Goal: Transaction & Acquisition: Purchase product/service

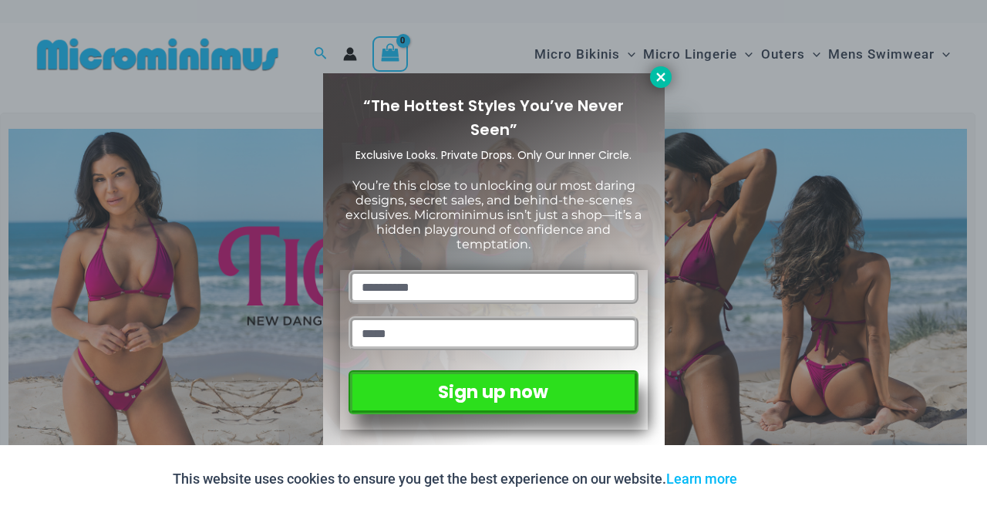
click at [651, 76] on button at bounding box center [661, 77] width 22 height 22
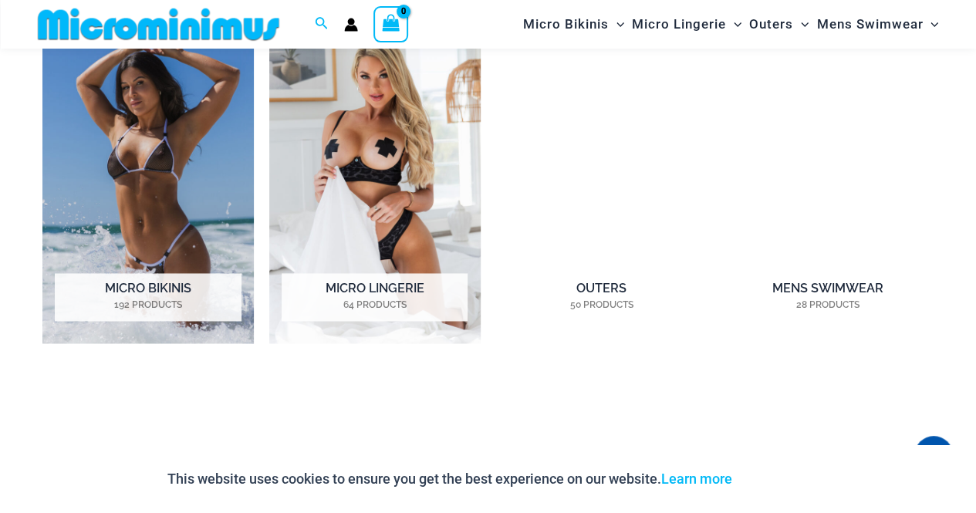
scroll to position [1145, 0]
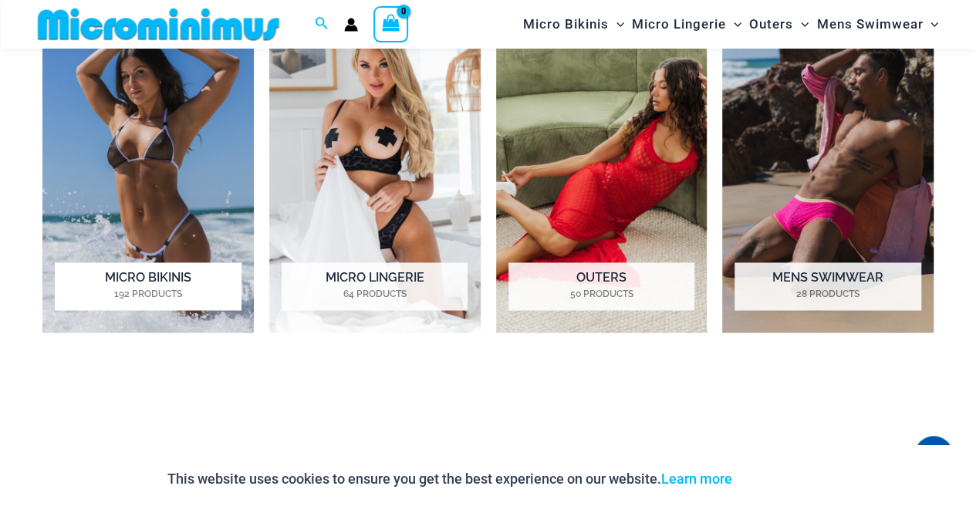
click at [173, 193] on img "Visit product category Micro Bikinis" at bounding box center [147, 169] width 211 height 328
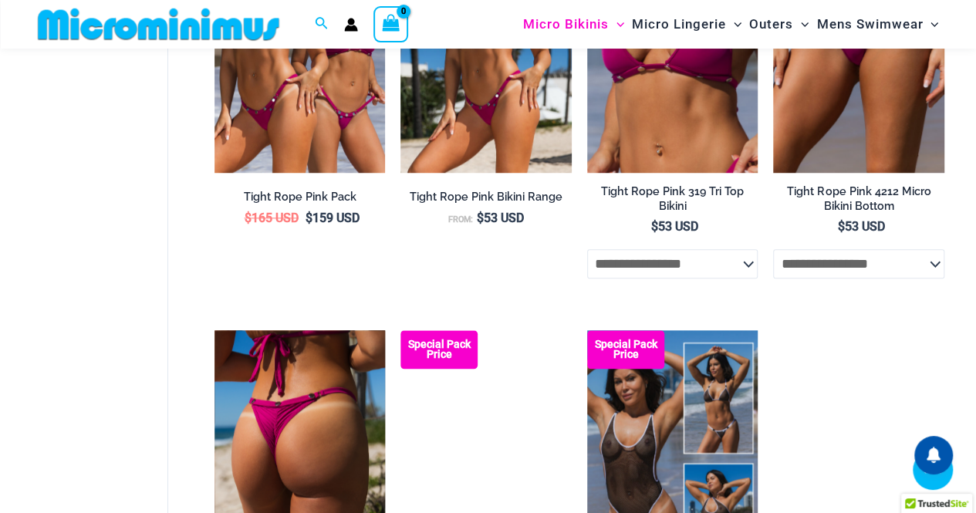
scroll to position [759, 0]
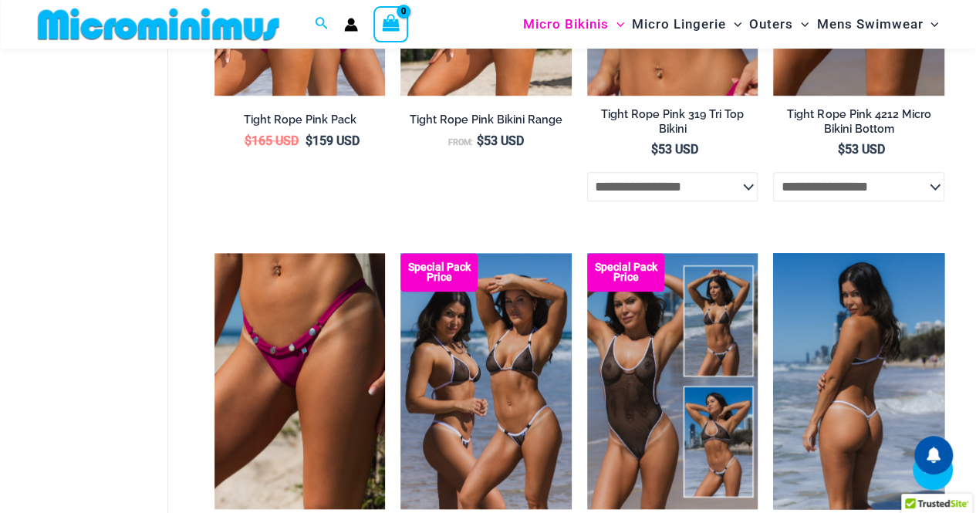
click at [819, 388] on img at bounding box center [858, 381] width 171 height 256
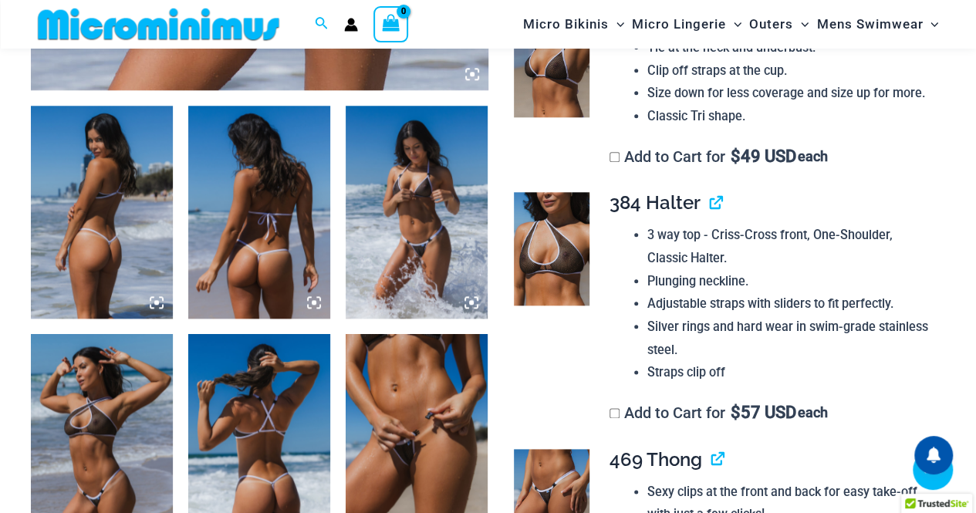
scroll to position [759, 0]
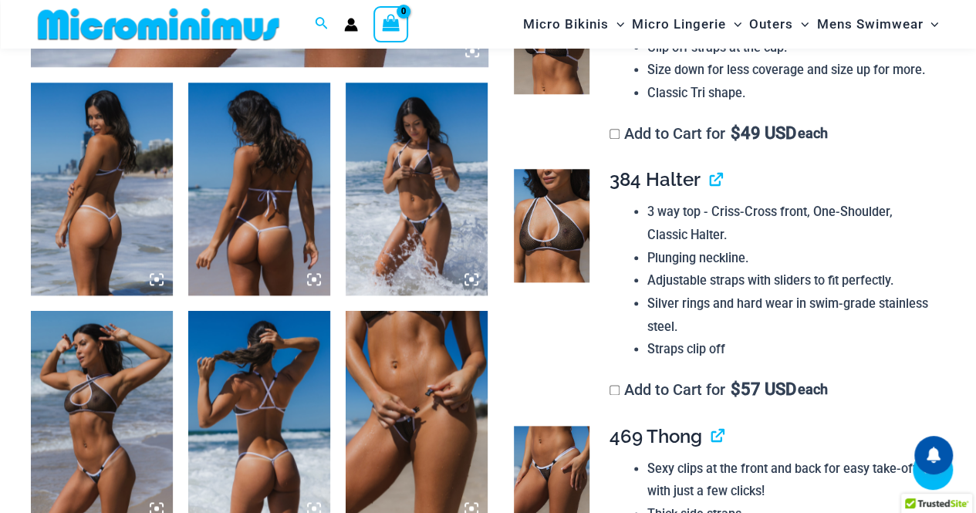
click at [275, 218] on img at bounding box center [259, 189] width 142 height 213
click at [315, 280] on icon at bounding box center [314, 279] width 5 height 5
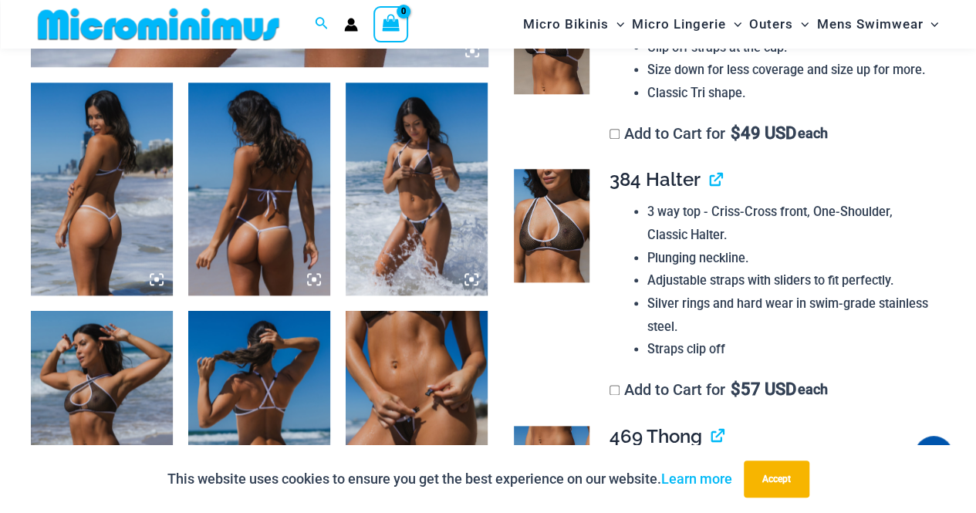
click at [313, 277] on icon at bounding box center [314, 279] width 5 height 5
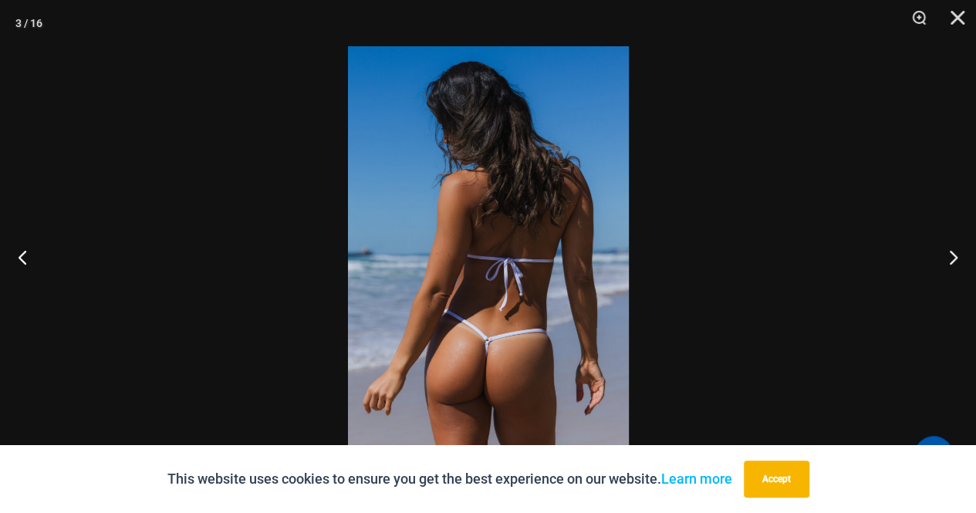
click at [521, 360] on img at bounding box center [488, 256] width 281 height 420
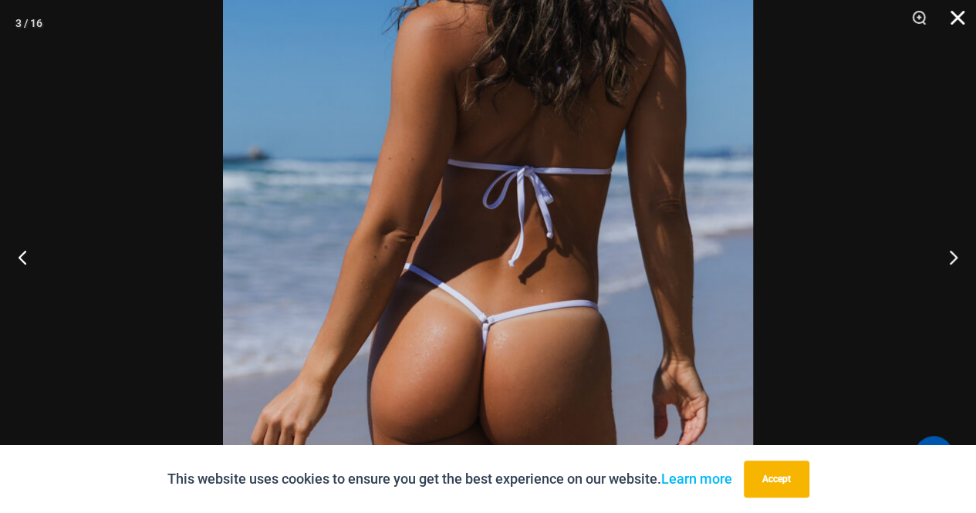
click at [964, 4] on button "Close" at bounding box center [951, 23] width 39 height 46
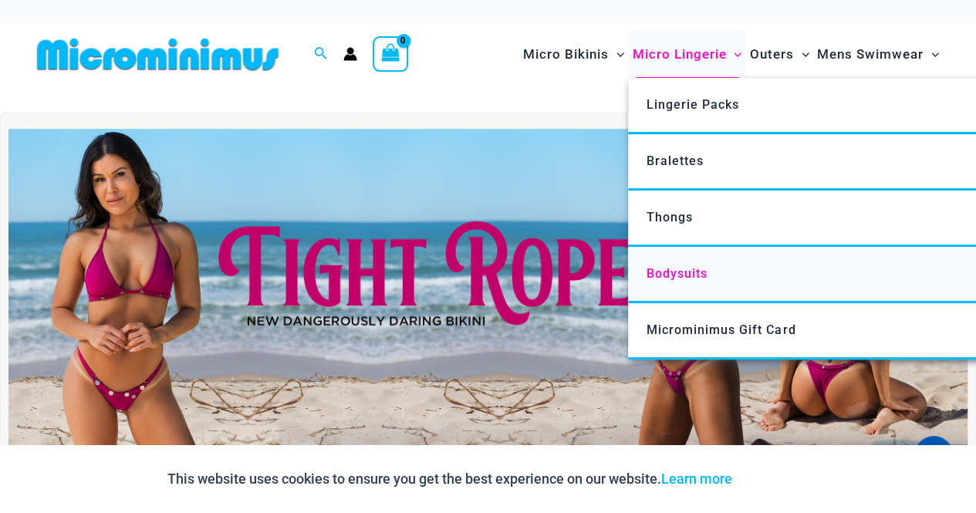
click at [671, 268] on span "Bodysuits" at bounding box center [676, 273] width 61 height 15
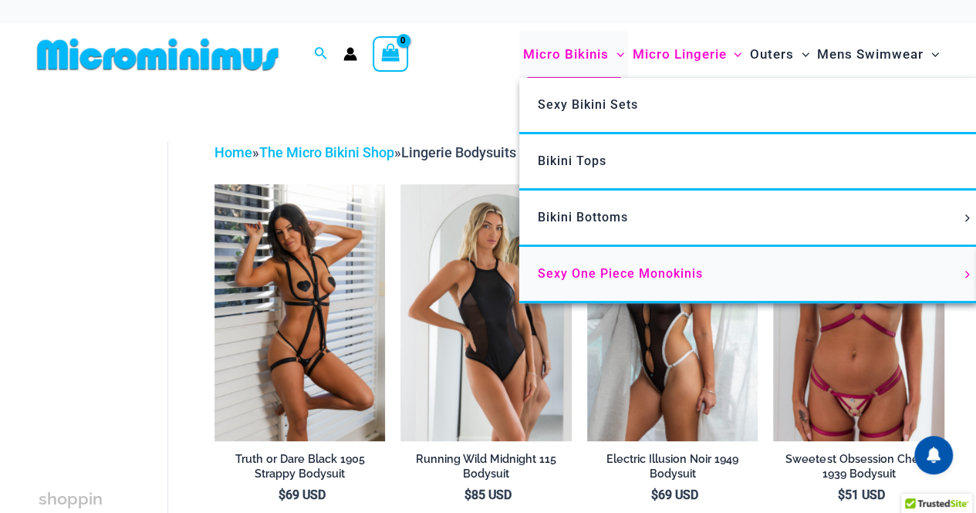
click at [615, 270] on span "Sexy One Piece Monokinis" at bounding box center [620, 273] width 165 height 15
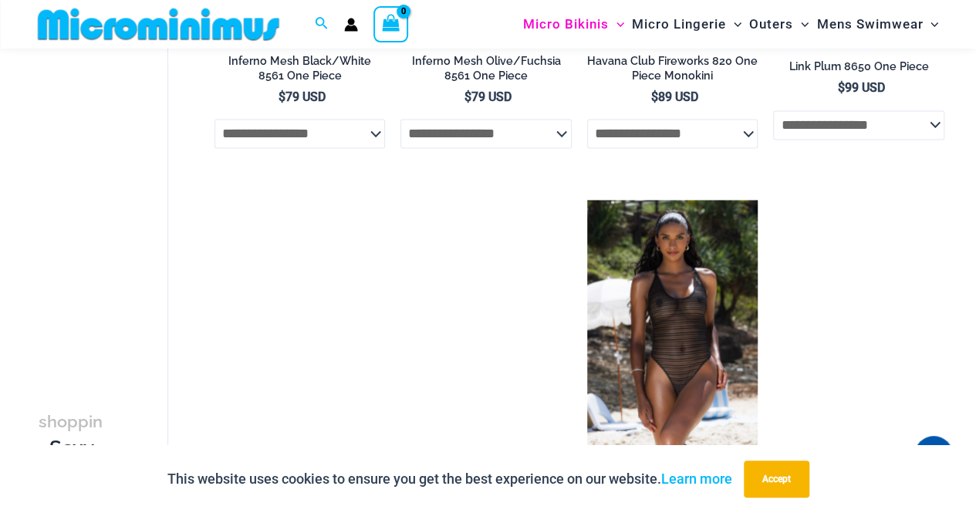
scroll to position [1221, 0]
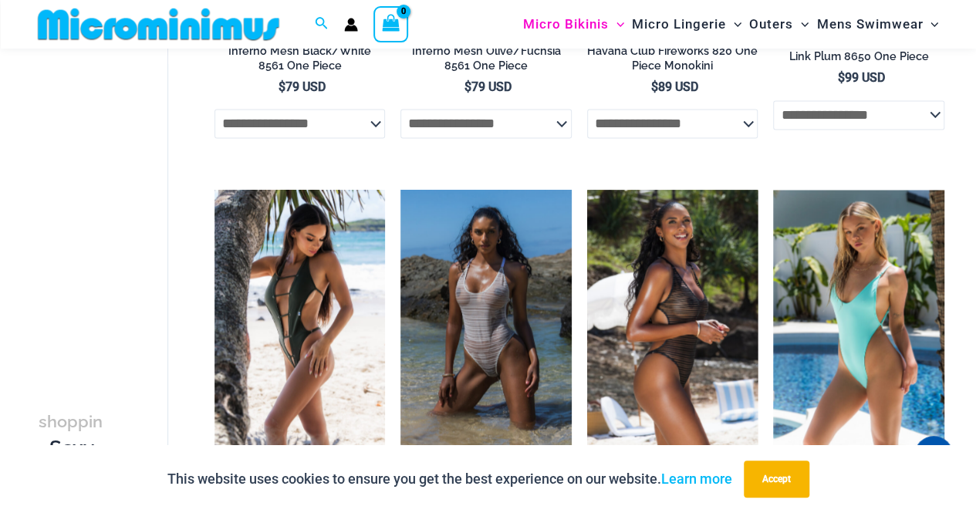
click at [642, 312] on img at bounding box center [672, 318] width 171 height 256
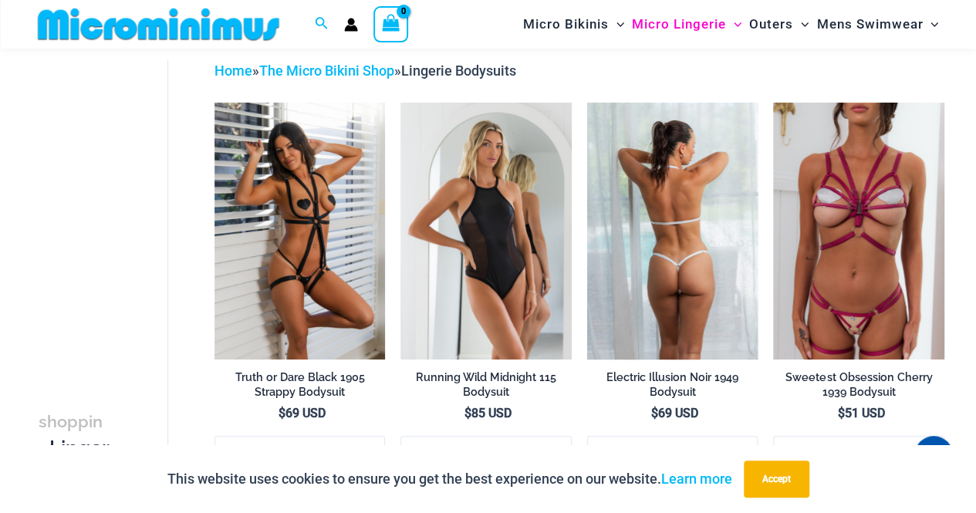
scroll to position [65, 0]
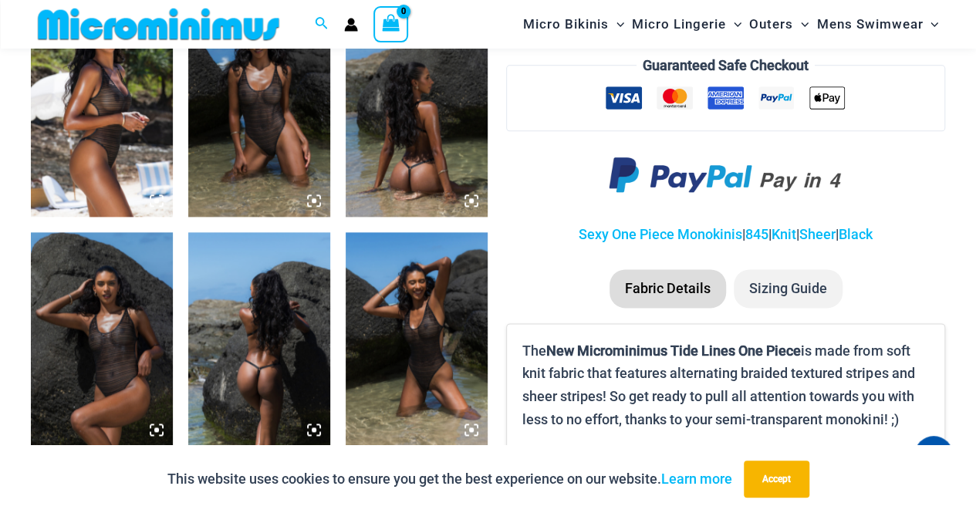
scroll to position [913, 0]
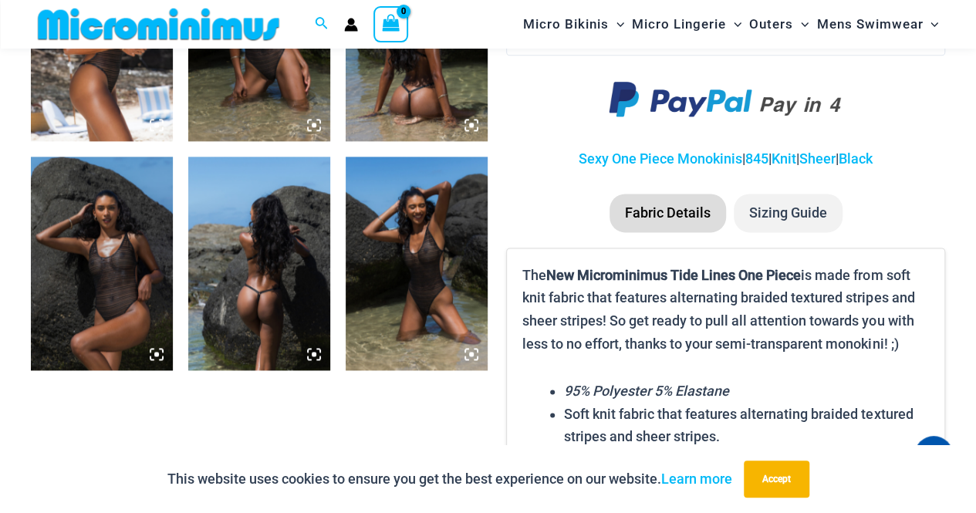
click at [312, 354] on icon at bounding box center [314, 354] width 5 height 5
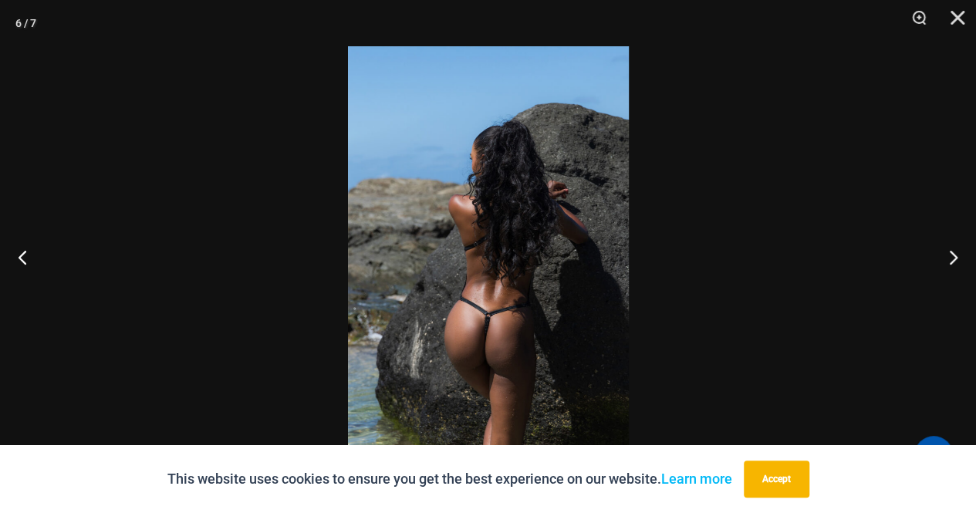
click at [548, 291] on img at bounding box center [488, 256] width 281 height 420
